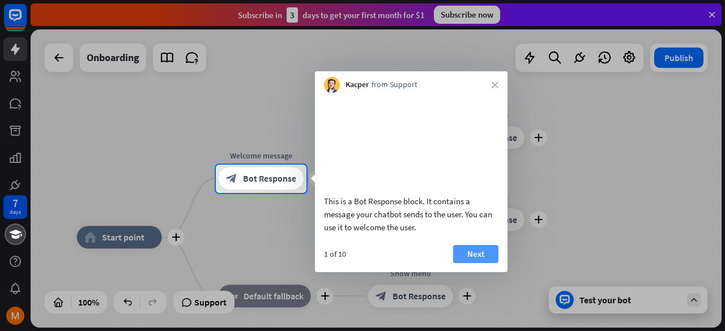
click at [473, 263] on button "Next" at bounding box center [475, 254] width 45 height 18
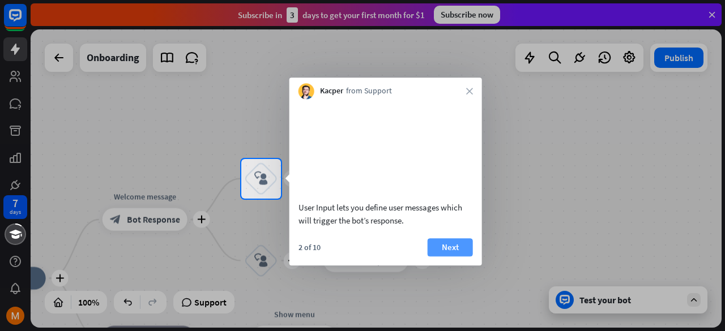
click at [466, 257] on button "Next" at bounding box center [450, 248] width 45 height 18
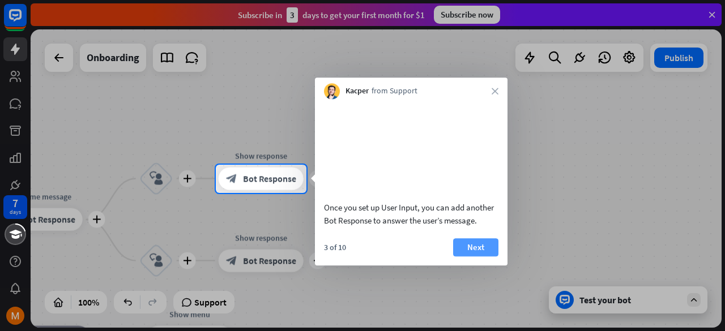
click at [483, 257] on button "Next" at bounding box center [475, 248] width 45 height 18
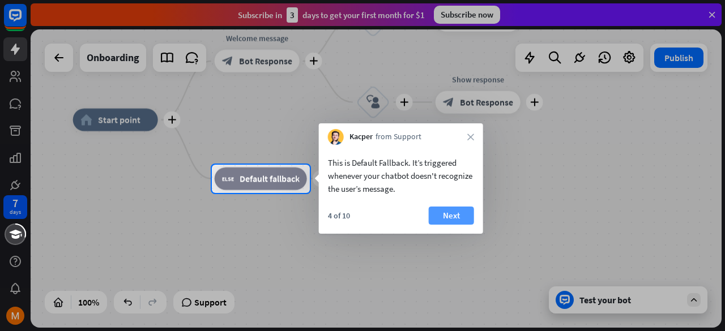
click at [452, 211] on button "Next" at bounding box center [451, 216] width 45 height 18
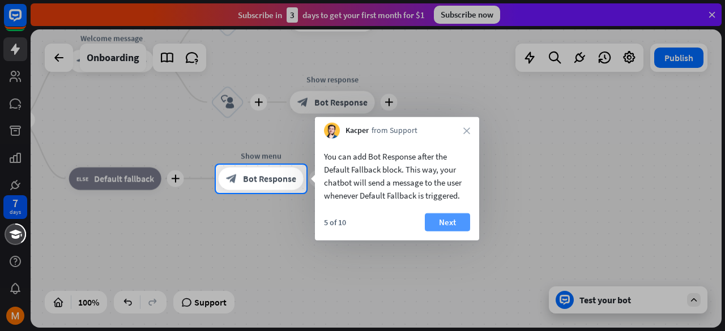
click at [432, 229] on button "Next" at bounding box center [447, 223] width 45 height 18
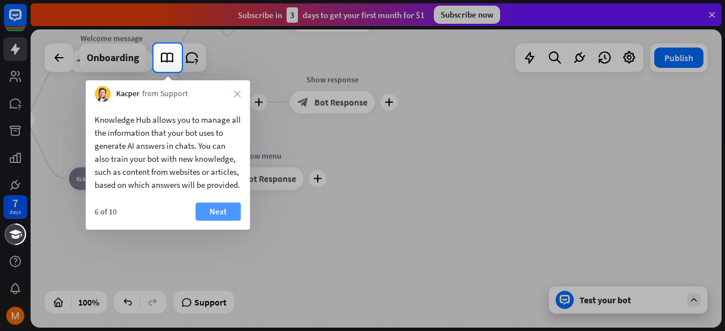
click at [224, 221] on button "Next" at bounding box center [217, 212] width 45 height 18
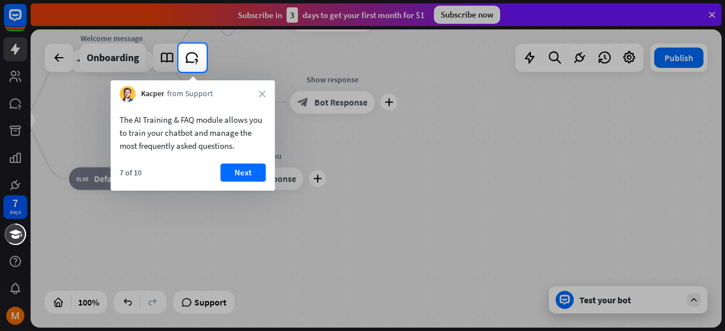
click at [267, 97] on div "Kacper from Support close" at bounding box center [192, 91] width 164 height 22
click at [263, 96] on icon "close" at bounding box center [262, 94] width 7 height 7
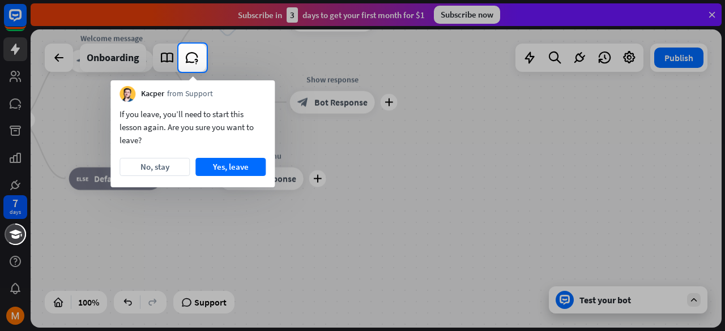
click at [263, 96] on div "Kacper from Support" at bounding box center [192, 91] width 164 height 22
click at [160, 164] on button "No, stay" at bounding box center [155, 167] width 70 height 18
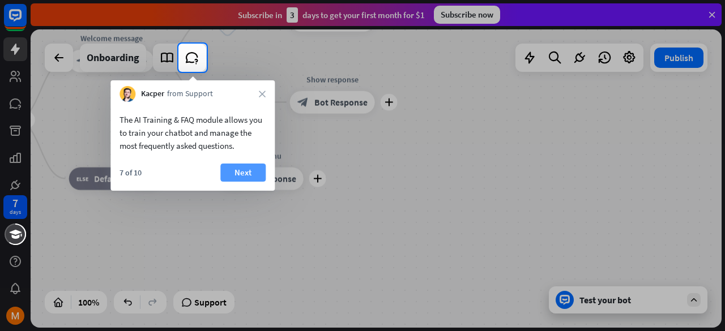
click at [253, 171] on button "Next" at bounding box center [242, 173] width 45 height 18
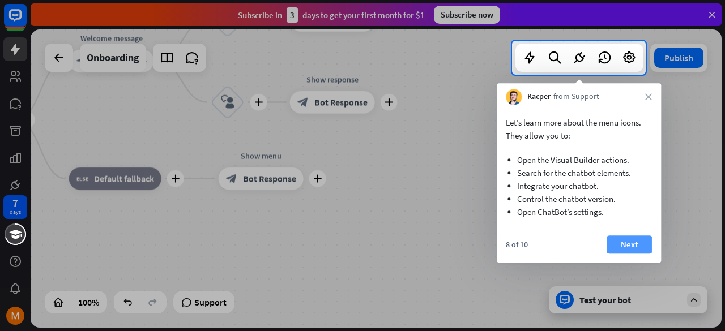
click at [625, 244] on button "Next" at bounding box center [629, 245] width 45 height 18
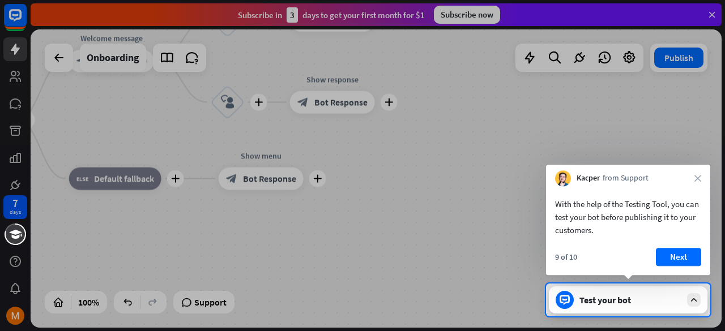
click at [676, 248] on div "With the help of the Testing Tool, you can test your bot before publishing it t…" at bounding box center [628, 230] width 164 height 89
click at [676, 250] on button "Next" at bounding box center [678, 257] width 45 height 18
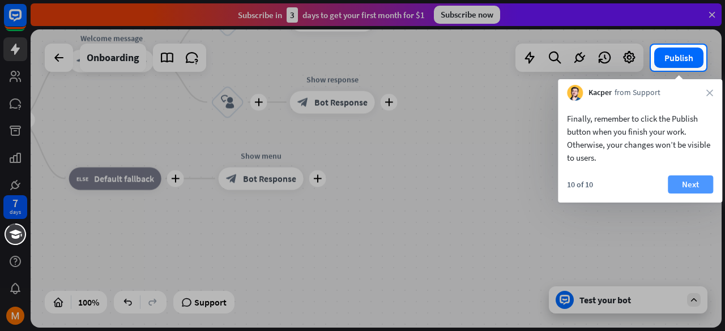
click at [685, 181] on button "Next" at bounding box center [690, 185] width 45 height 18
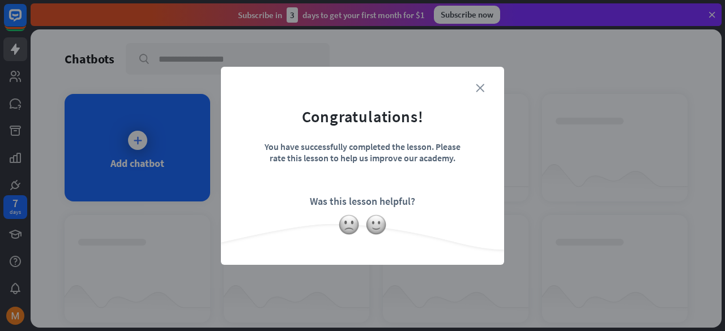
click at [478, 90] on icon "close" at bounding box center [480, 88] width 8 height 8
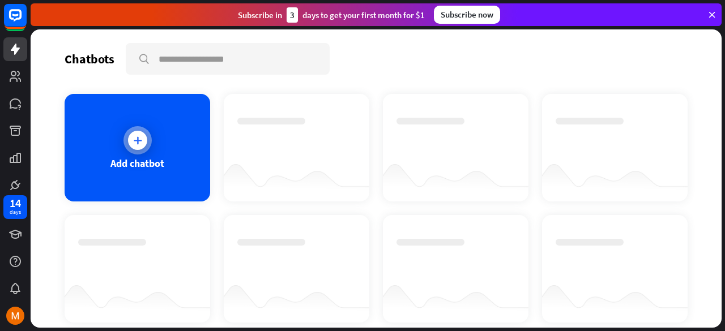
click at [172, 150] on div "Add chatbot" at bounding box center [138, 148] width 146 height 108
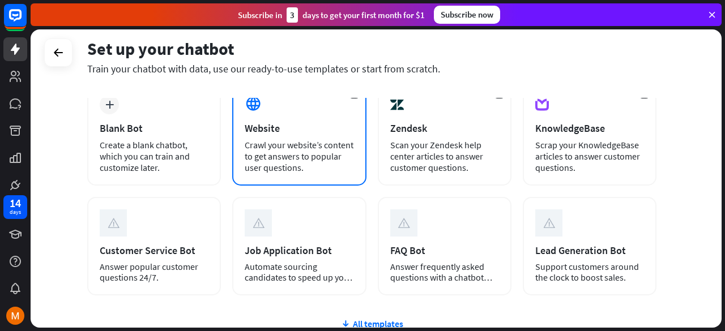
scroll to position [66, 0]
click at [321, 140] on div "Crawl your website’s content to get answers to popular user questions." at bounding box center [299, 156] width 109 height 34
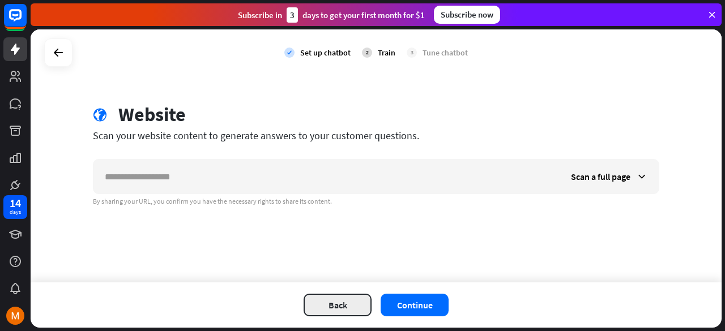
click at [332, 304] on button "Back" at bounding box center [338, 305] width 68 height 23
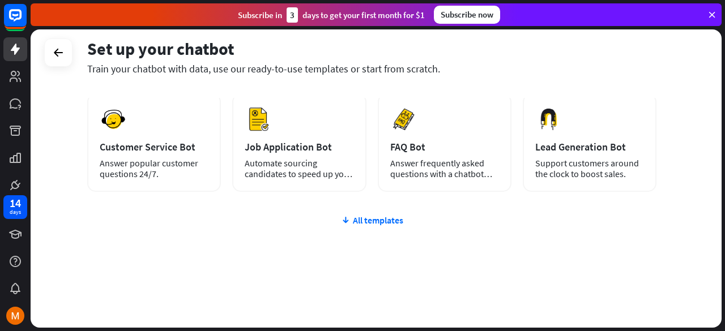
scroll to position [170, 0]
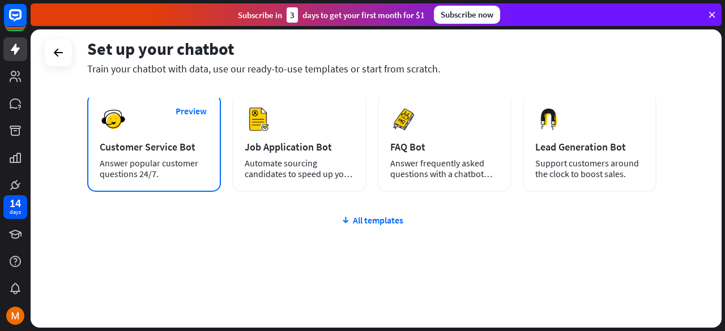
click at [151, 141] on div "Customer Service Bot" at bounding box center [154, 146] width 109 height 13
